Goal: Navigation & Orientation: Find specific page/section

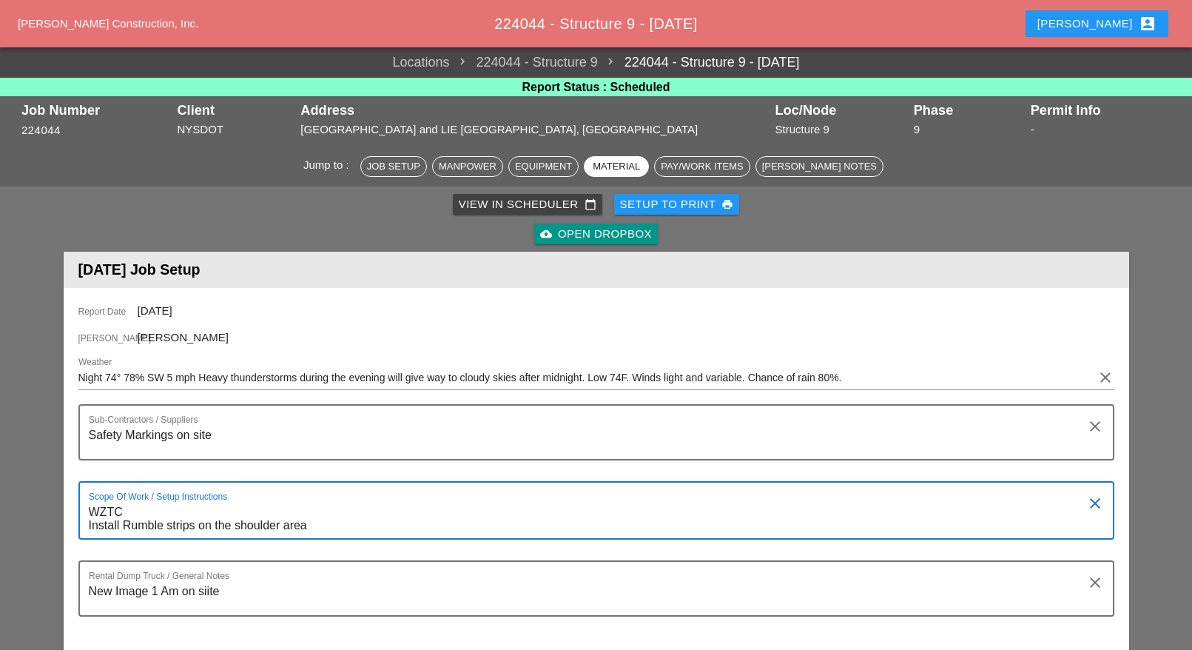
scroll to position [832, 0]
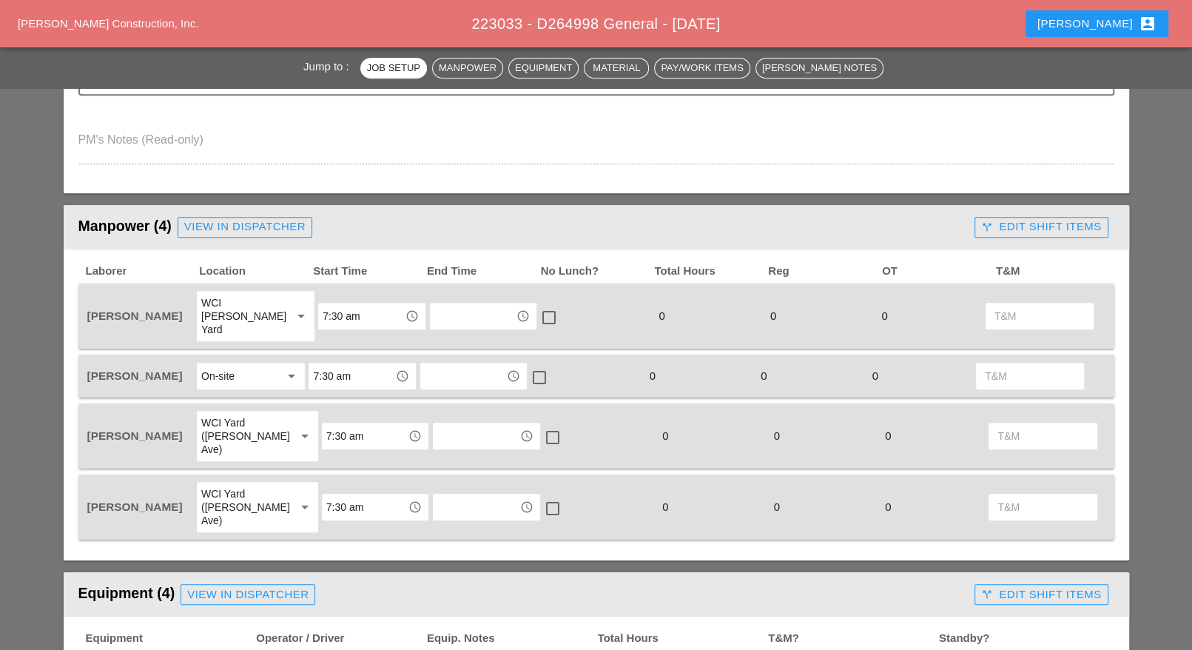
scroll to position [555, 0]
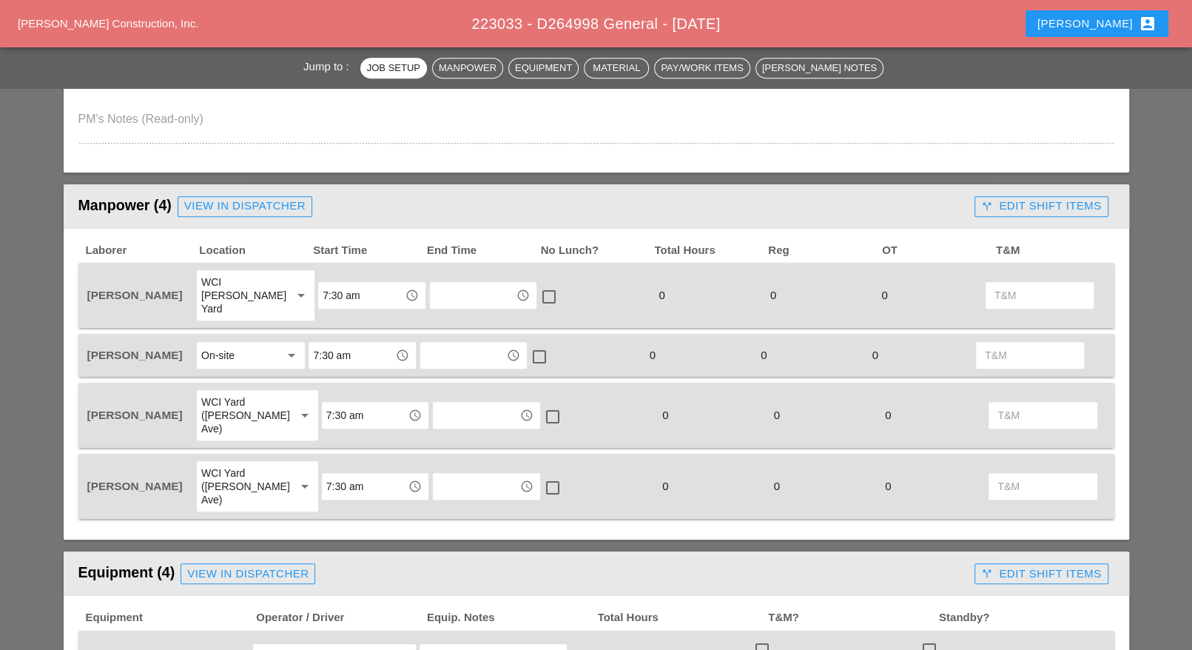
drag, startPoint x: 272, startPoint y: 346, endPoint x: 261, endPoint y: 345, distance: 10.4
click at [271, 345] on div "On-site" at bounding box center [240, 355] width 78 height 24
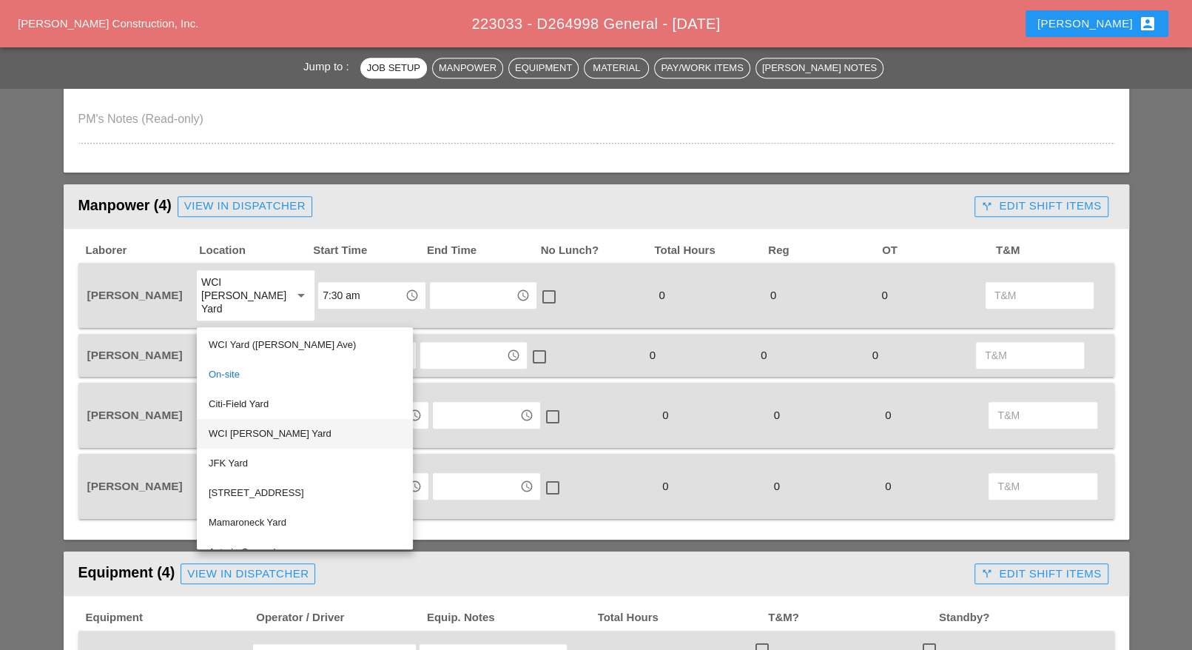
click at [264, 430] on div "WCI [PERSON_NAME] Yard" at bounding box center [305, 434] width 192 height 18
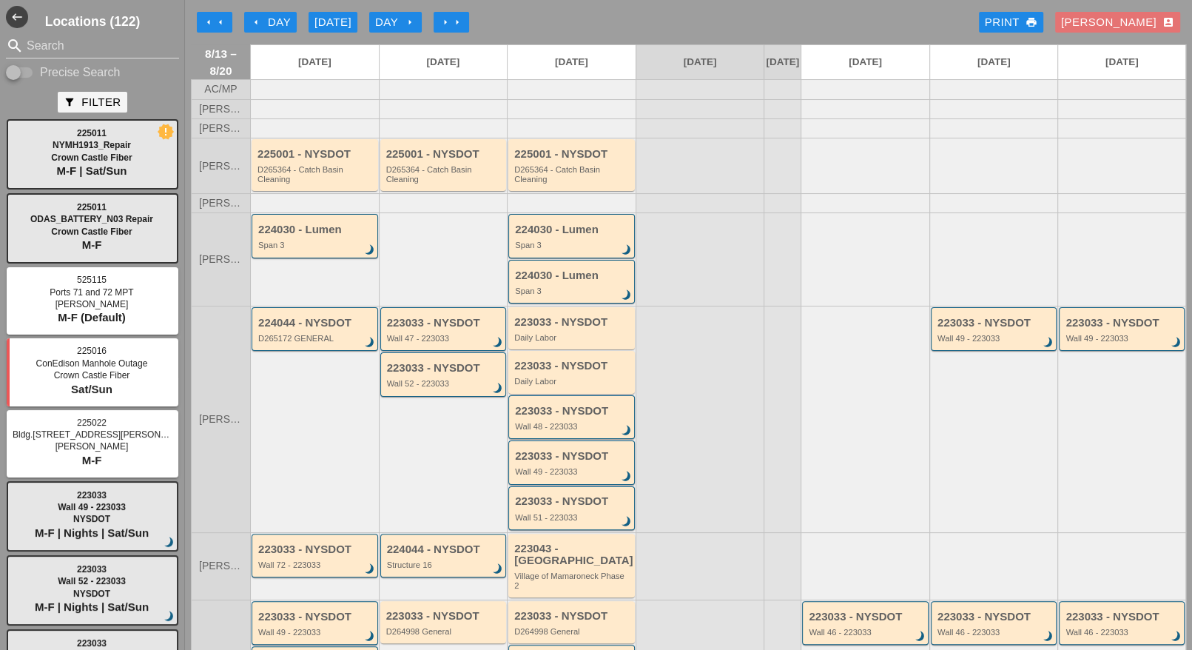
click at [274, 15] on div "arrow_left Day" at bounding box center [270, 22] width 41 height 17
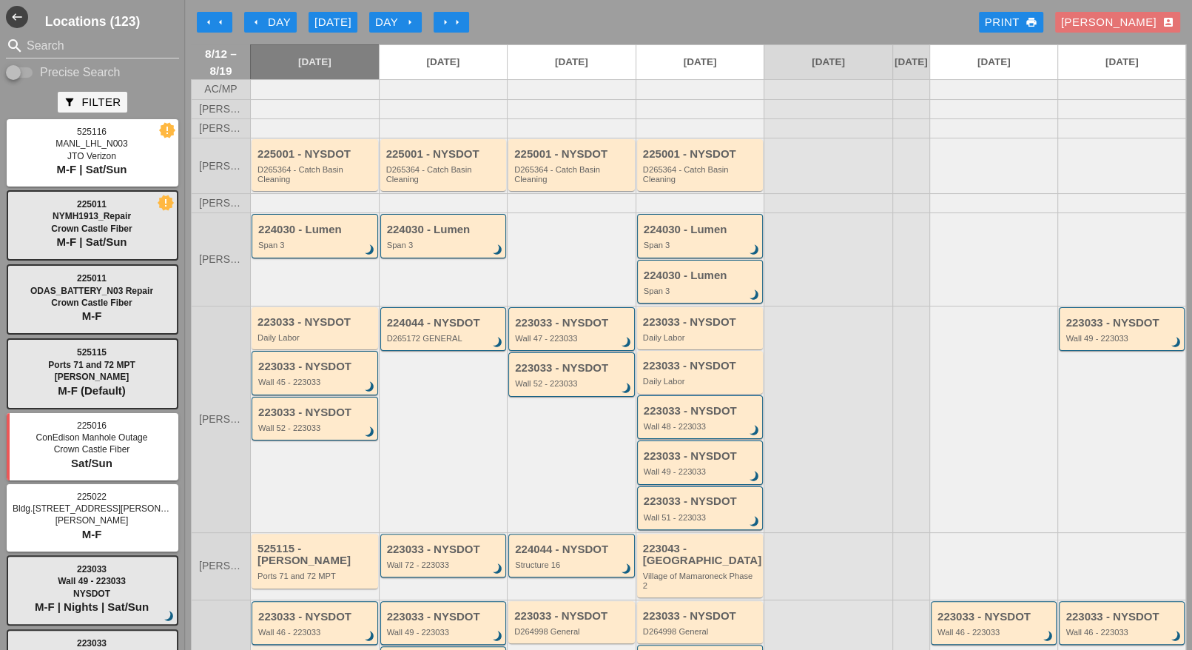
click at [270, 19] on div "arrow_left Day" at bounding box center [270, 22] width 41 height 17
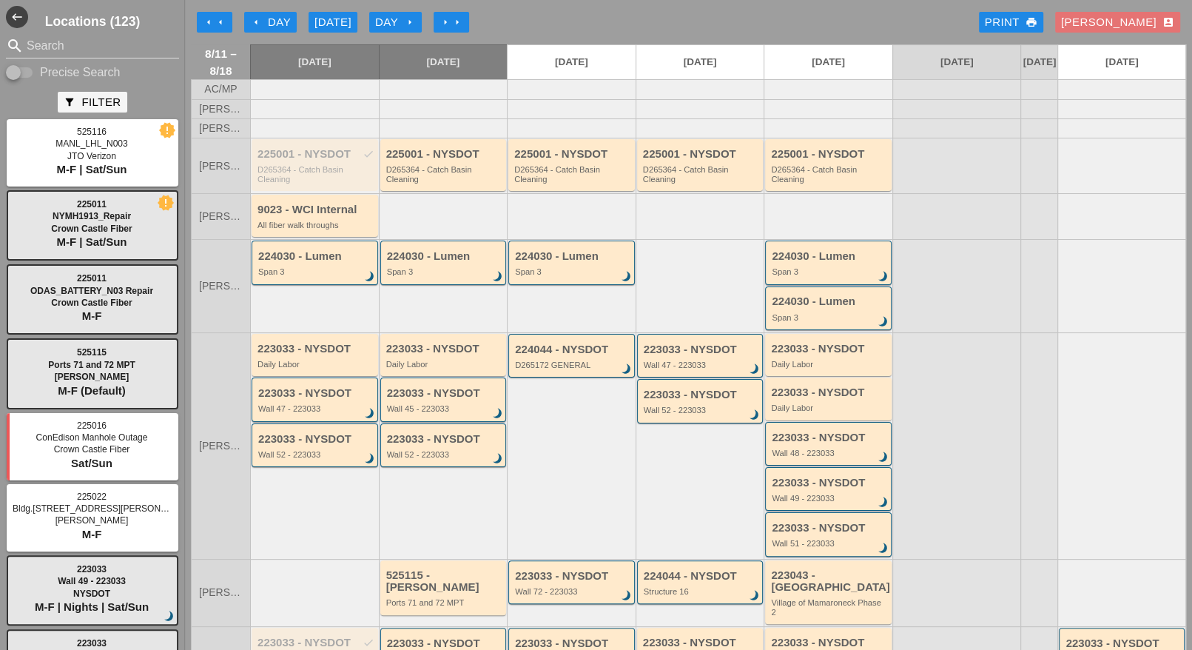
click at [396, 21] on div "Day arrow_right" at bounding box center [395, 22] width 41 height 17
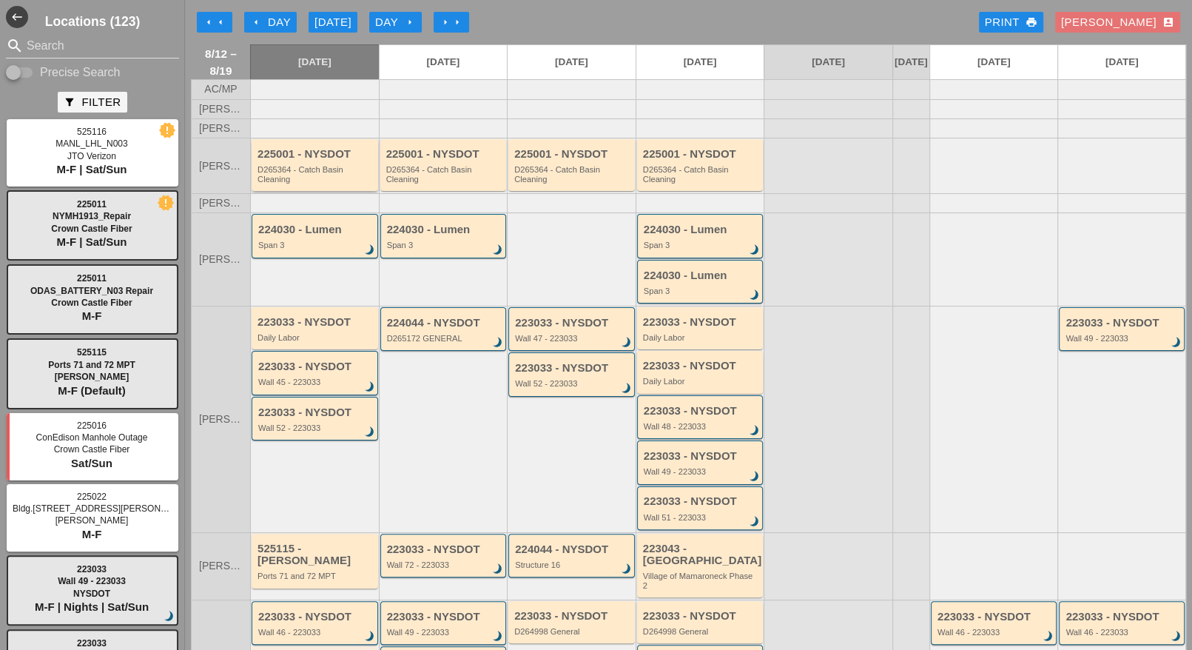
click at [313, 175] on div "D265364 - Catch Basin Cleaning" at bounding box center [315, 174] width 117 height 18
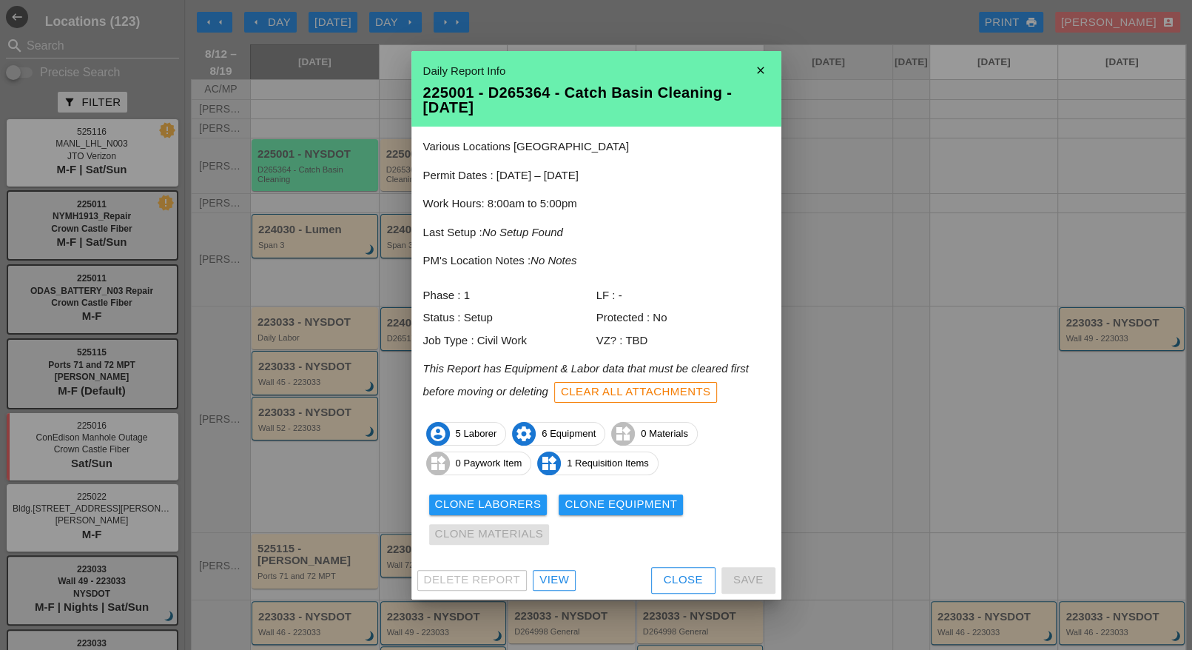
drag, startPoint x: 565, startPoint y: 583, endPoint x: 574, endPoint y: 576, distance: 11.7
click at [565, 583] on div "View" at bounding box center [554, 579] width 30 height 17
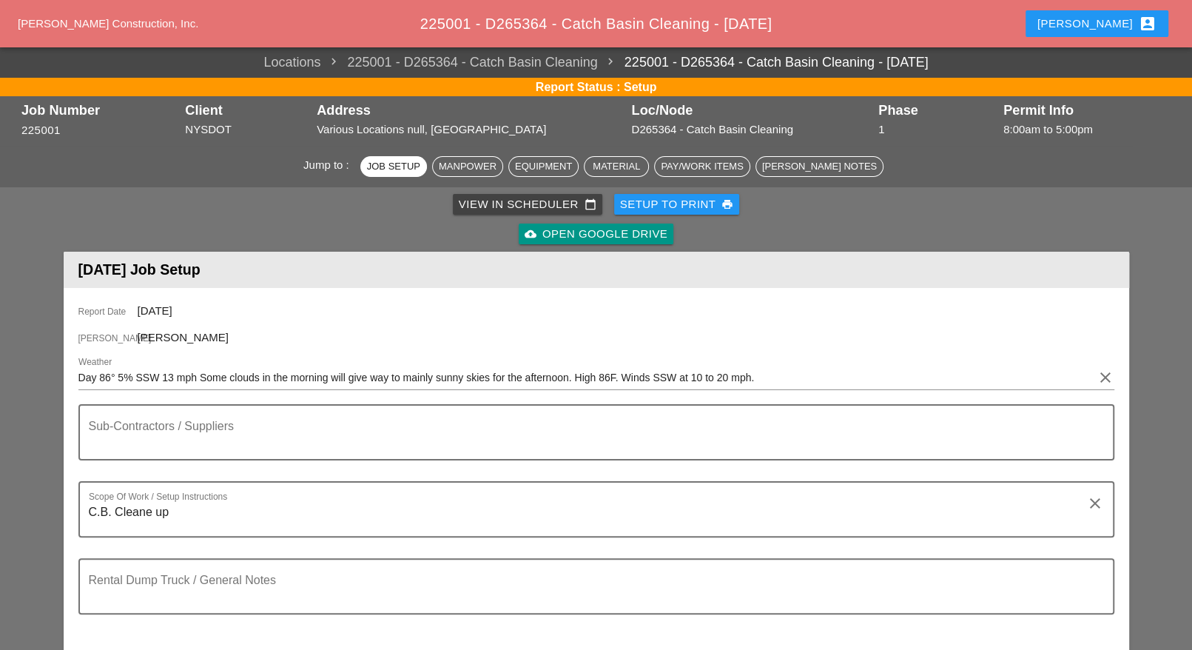
scroll to position [462, 0]
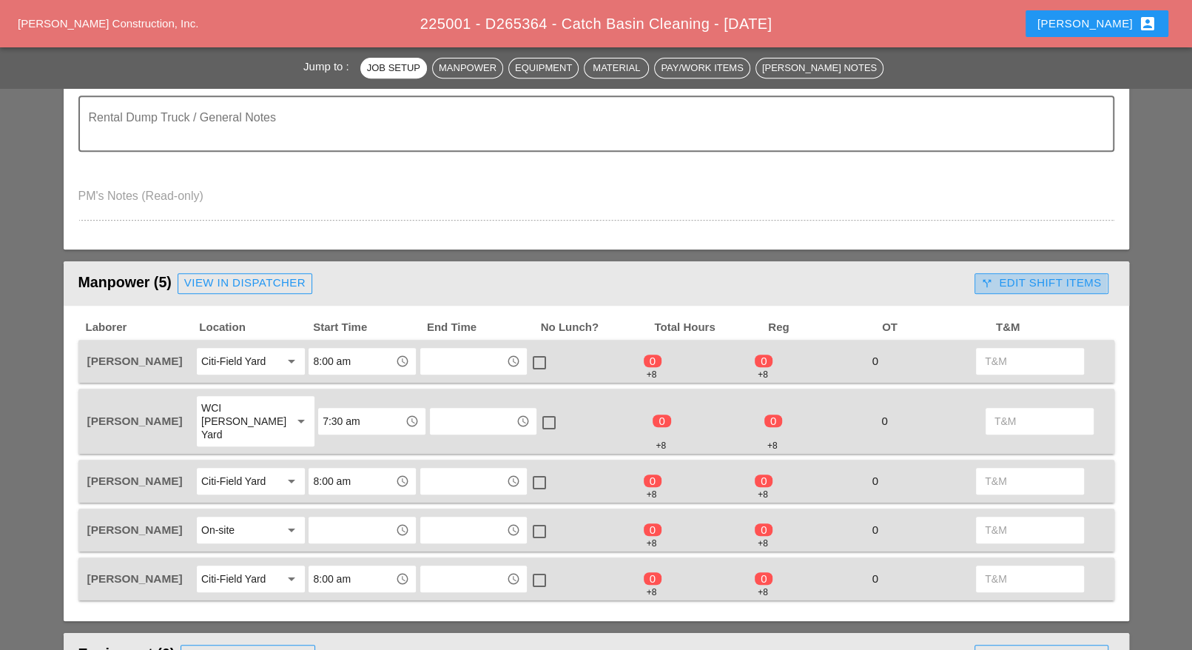
click at [1009, 273] on button "call_split Edit Shift Items" at bounding box center [1040, 283] width 133 height 21
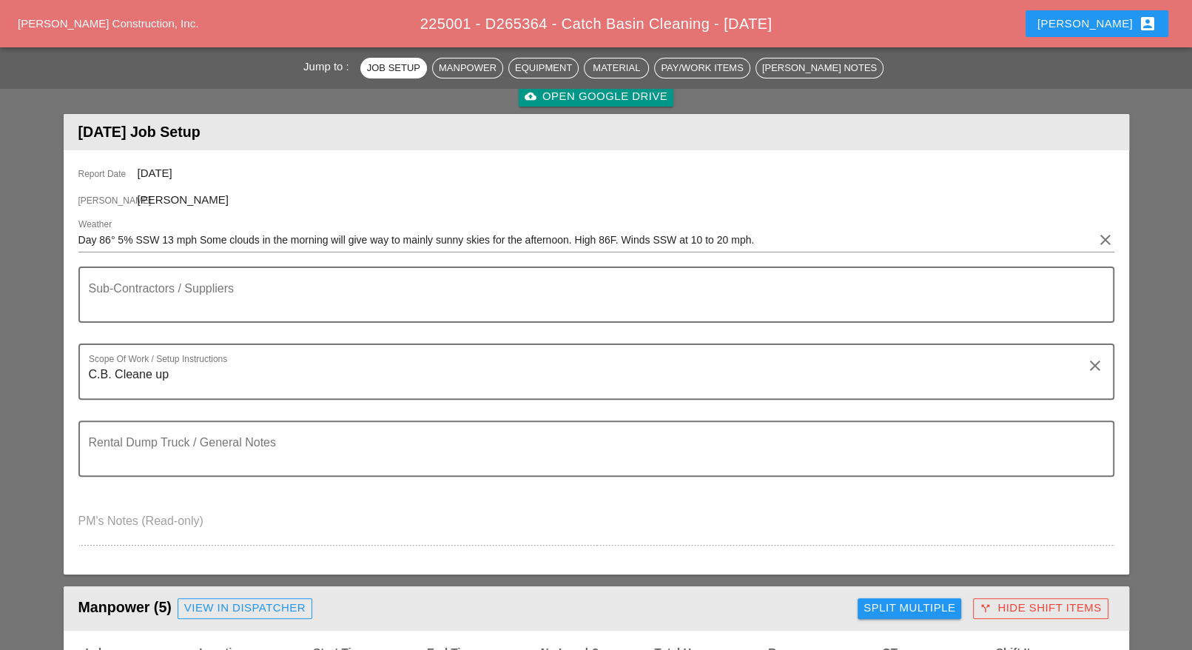
scroll to position [0, 0]
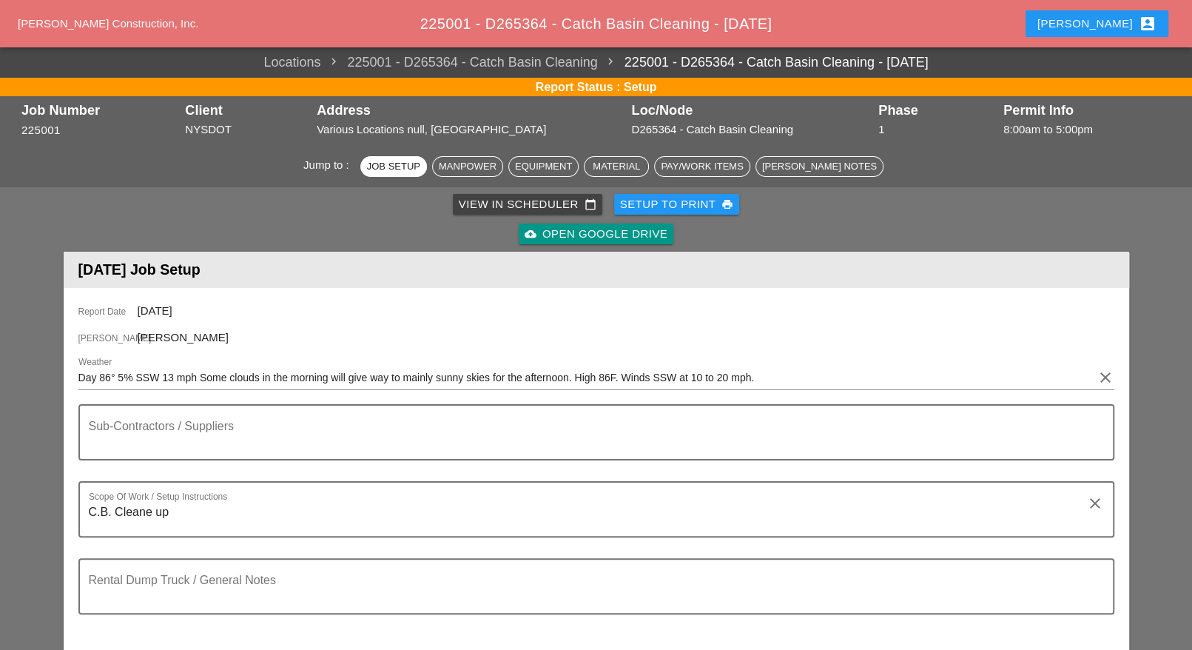
click at [482, 209] on div "View in Scheduler calendar_today" at bounding box center [528, 204] width 138 height 17
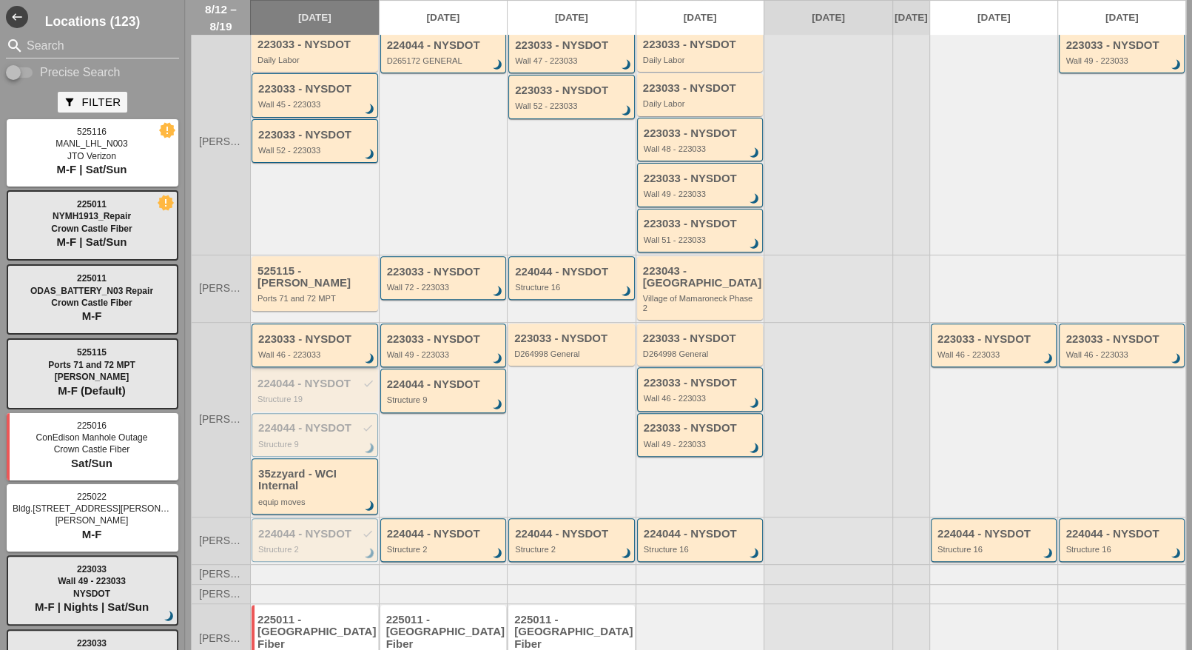
scroll to position [319, 0]
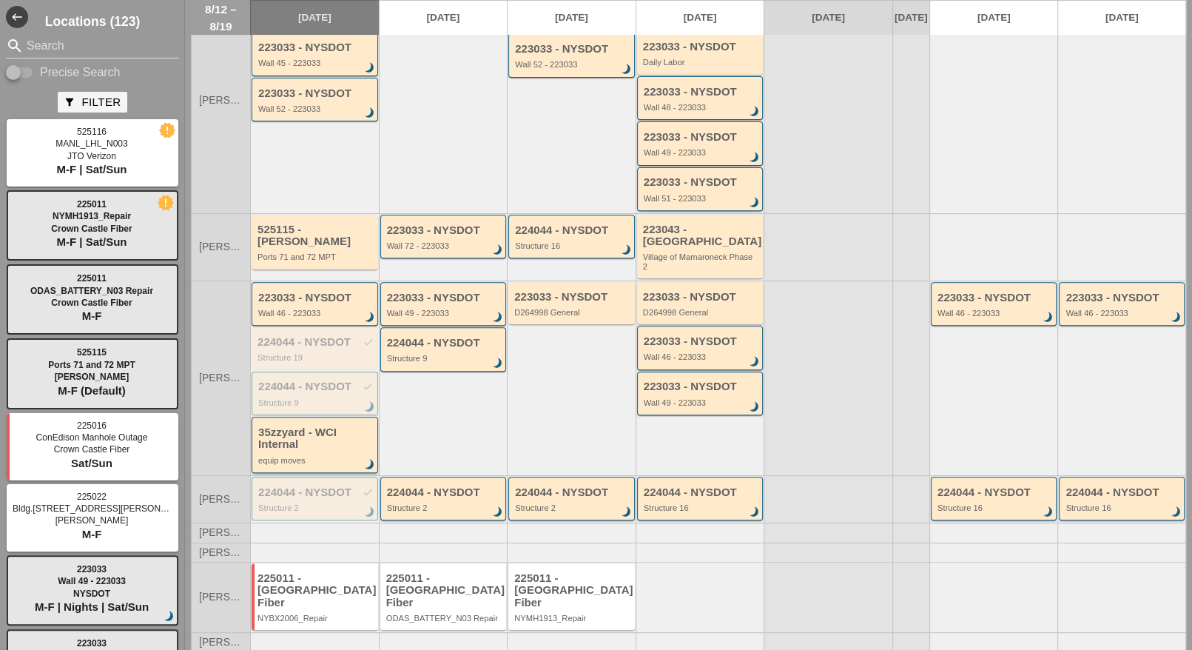
click at [300, 442] on div "35zzyard - WCI Internal" at bounding box center [315, 438] width 115 height 24
